Goal: Task Accomplishment & Management: Use online tool/utility

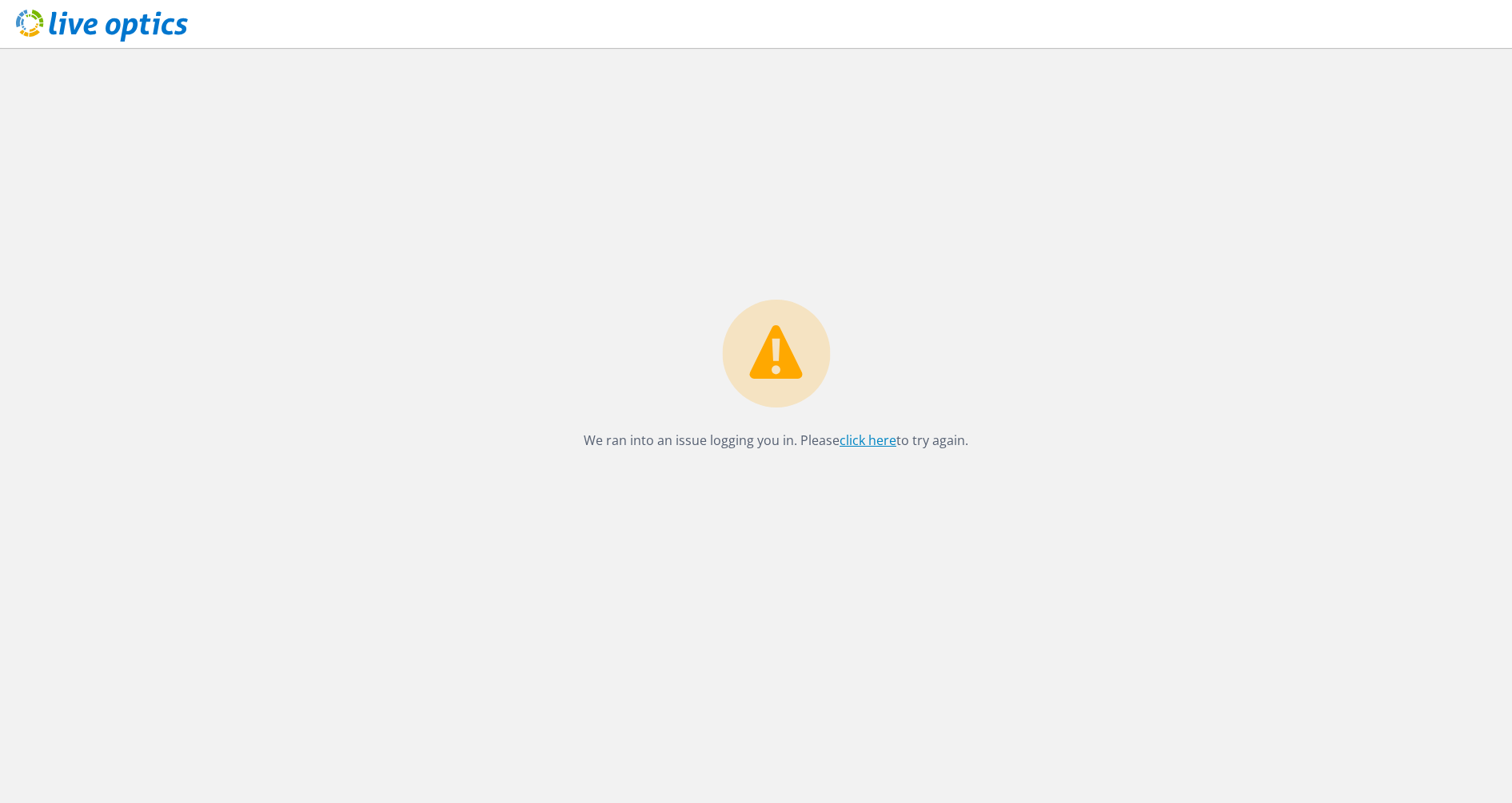
click at [880, 441] on link "click here" at bounding box center [868, 440] width 57 height 17
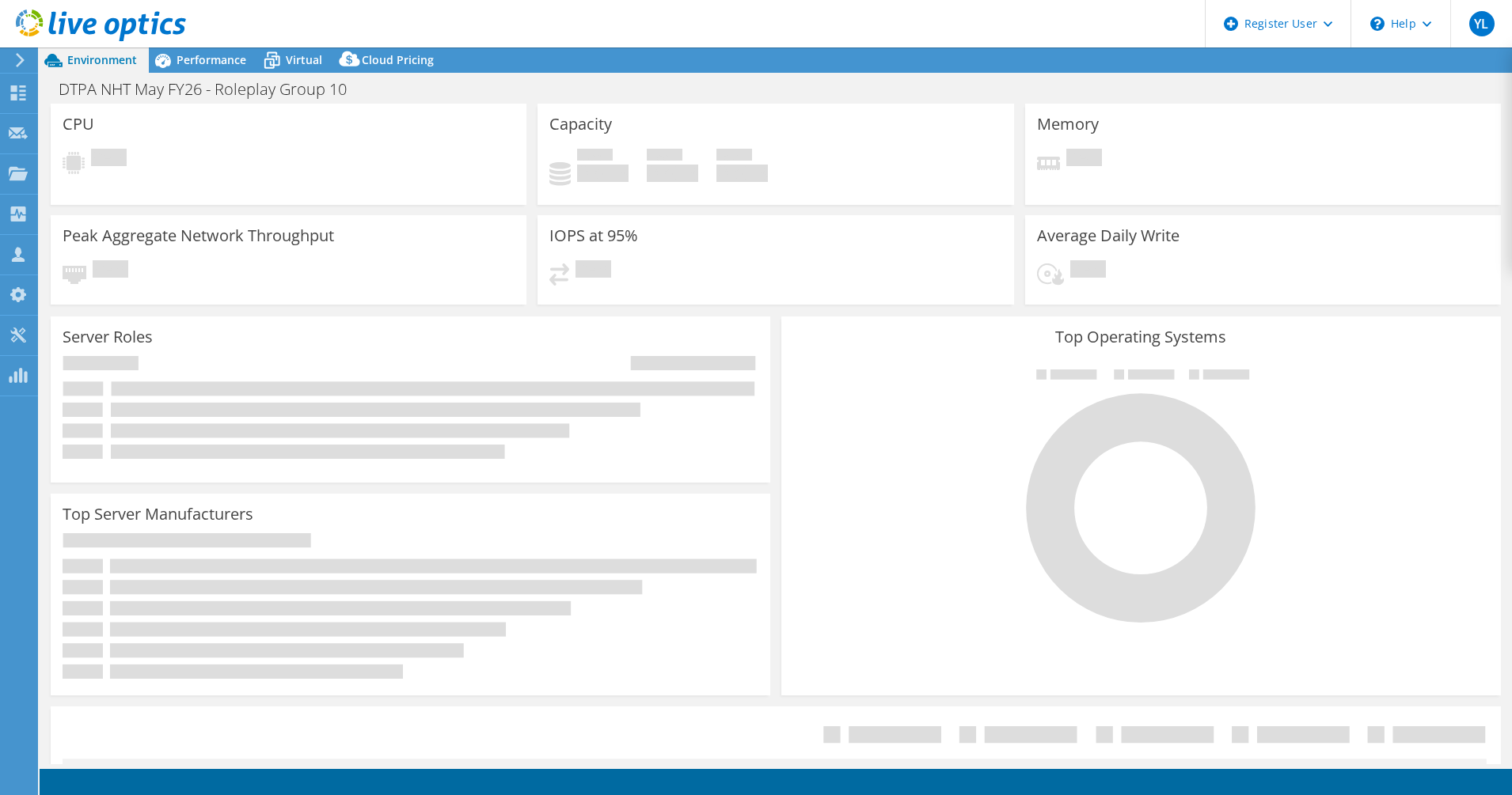
select select "USD"
